Goal: Task Accomplishment & Management: Use online tool/utility

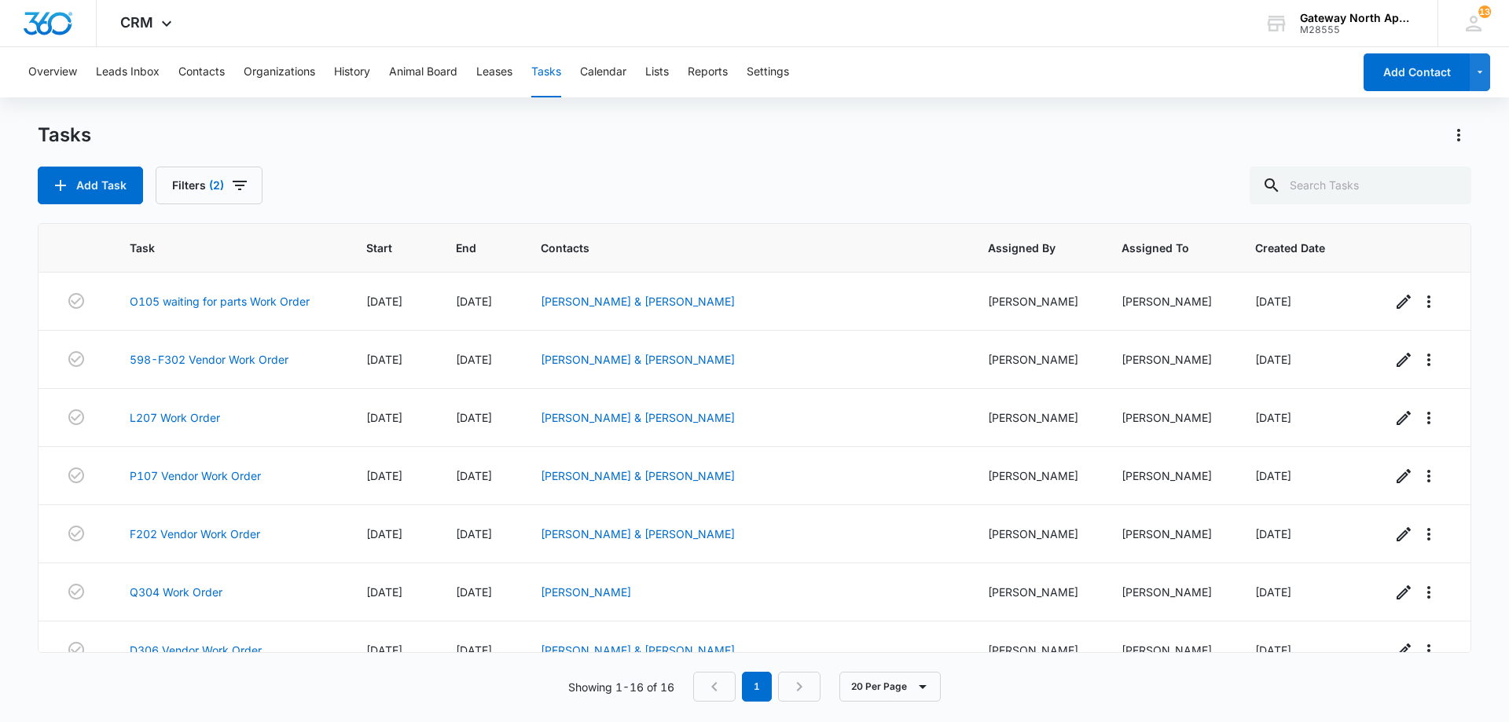
scroll to position [550, 0]
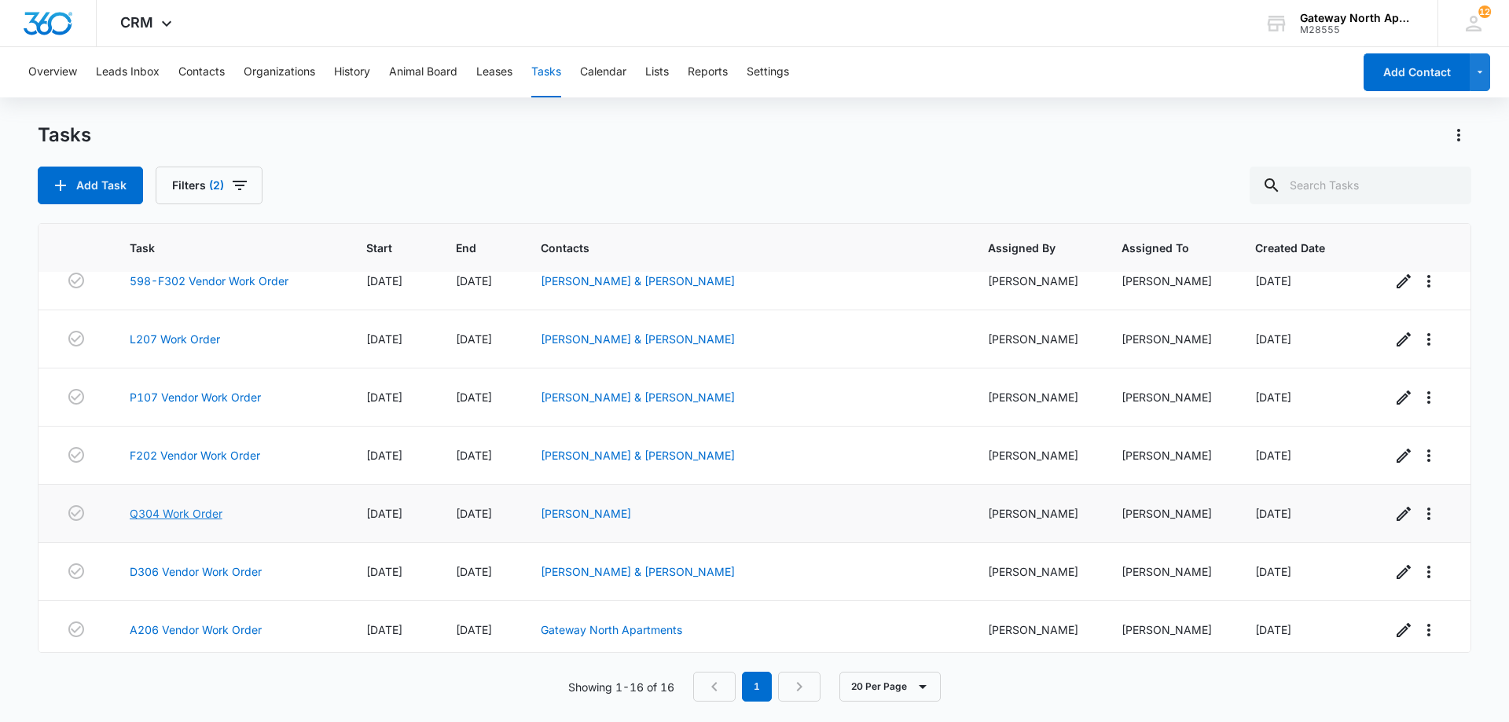
click at [207, 513] on link "Q304 Work Order" at bounding box center [176, 513] width 93 height 17
